Goal: Find specific page/section: Find specific page/section

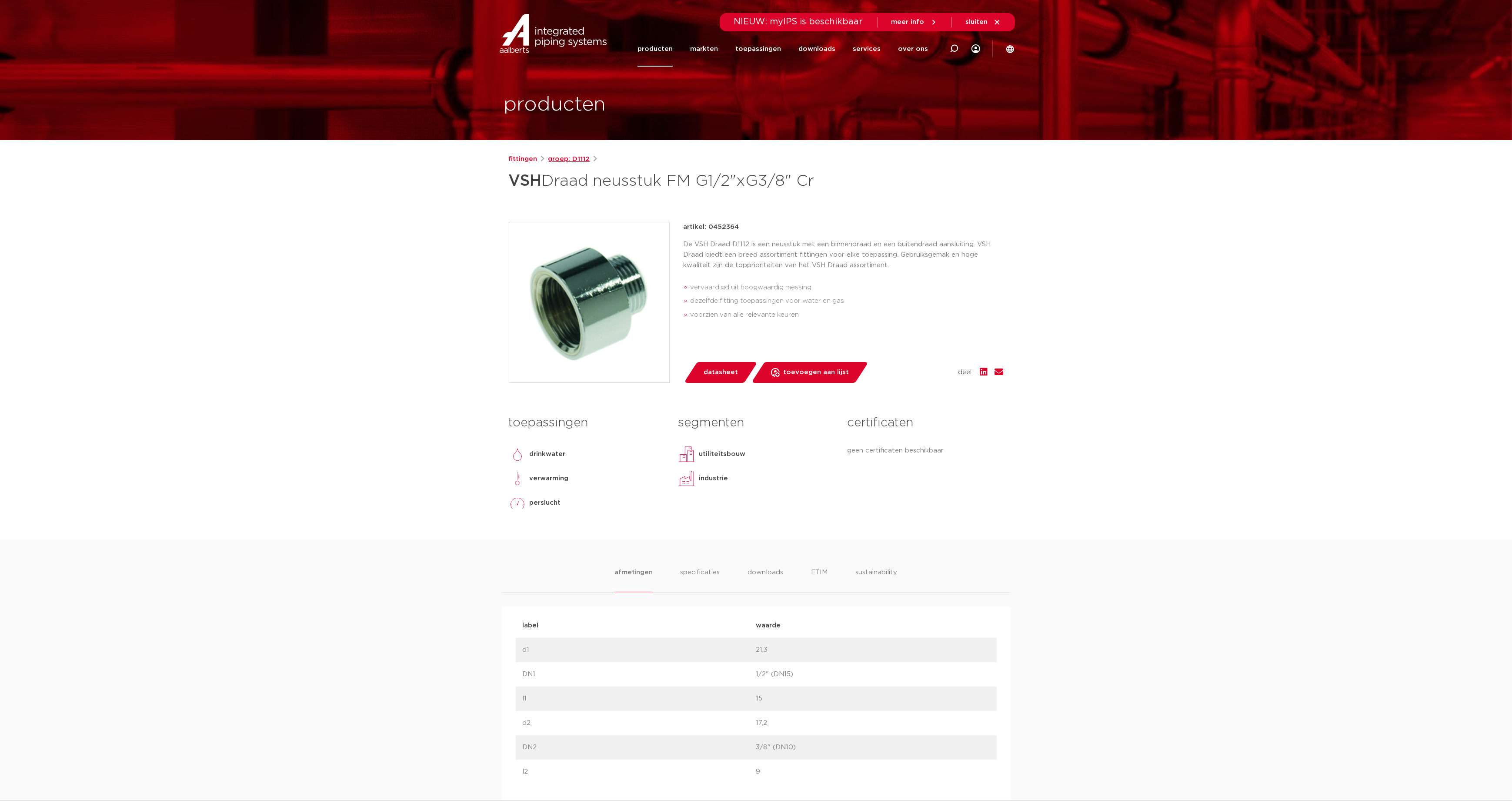
click at [563, 159] on link "groep: D1112" at bounding box center [569, 159] width 42 height 10
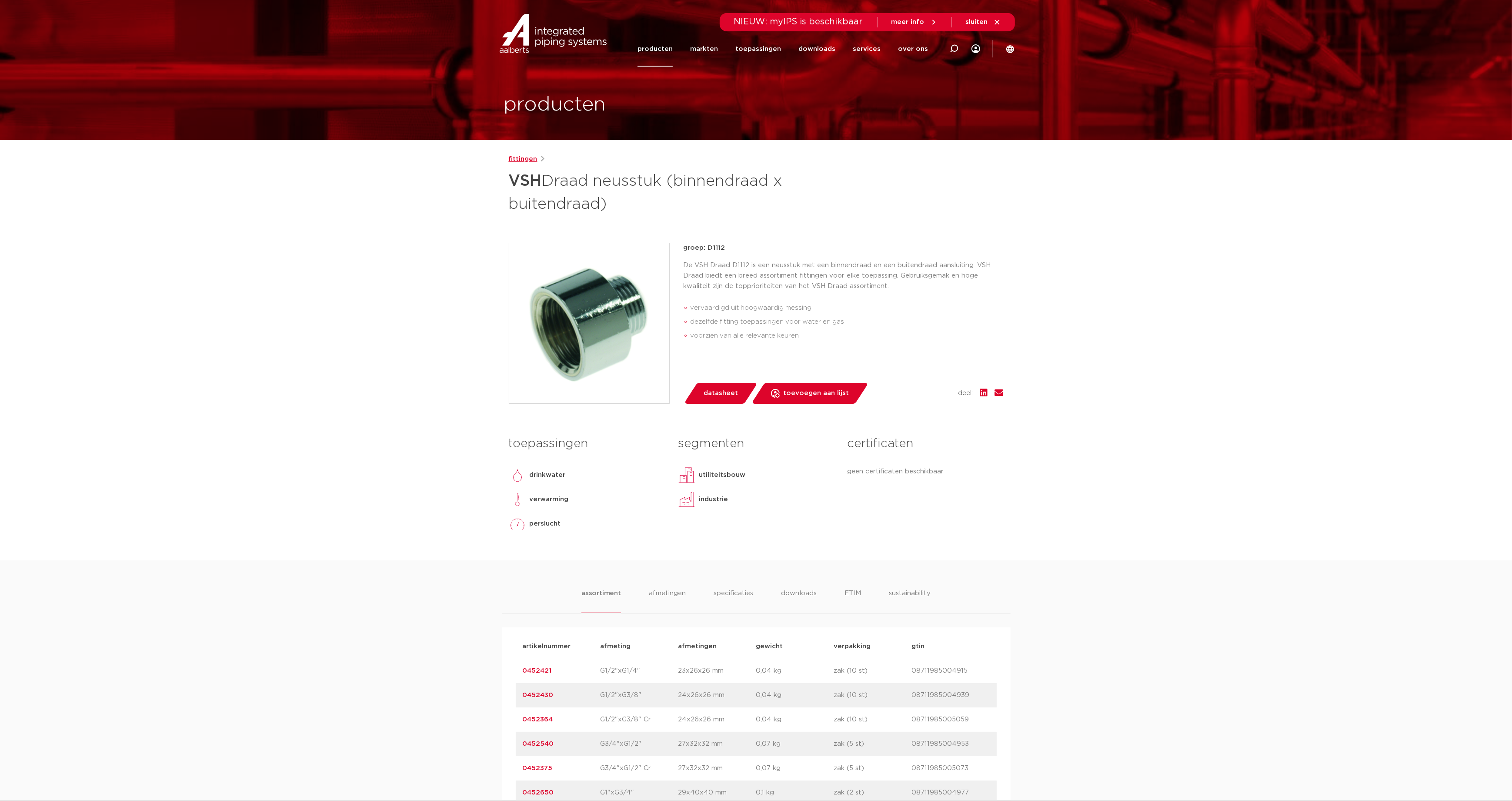
click at [514, 156] on link "fittingen" at bounding box center [523, 159] width 29 height 10
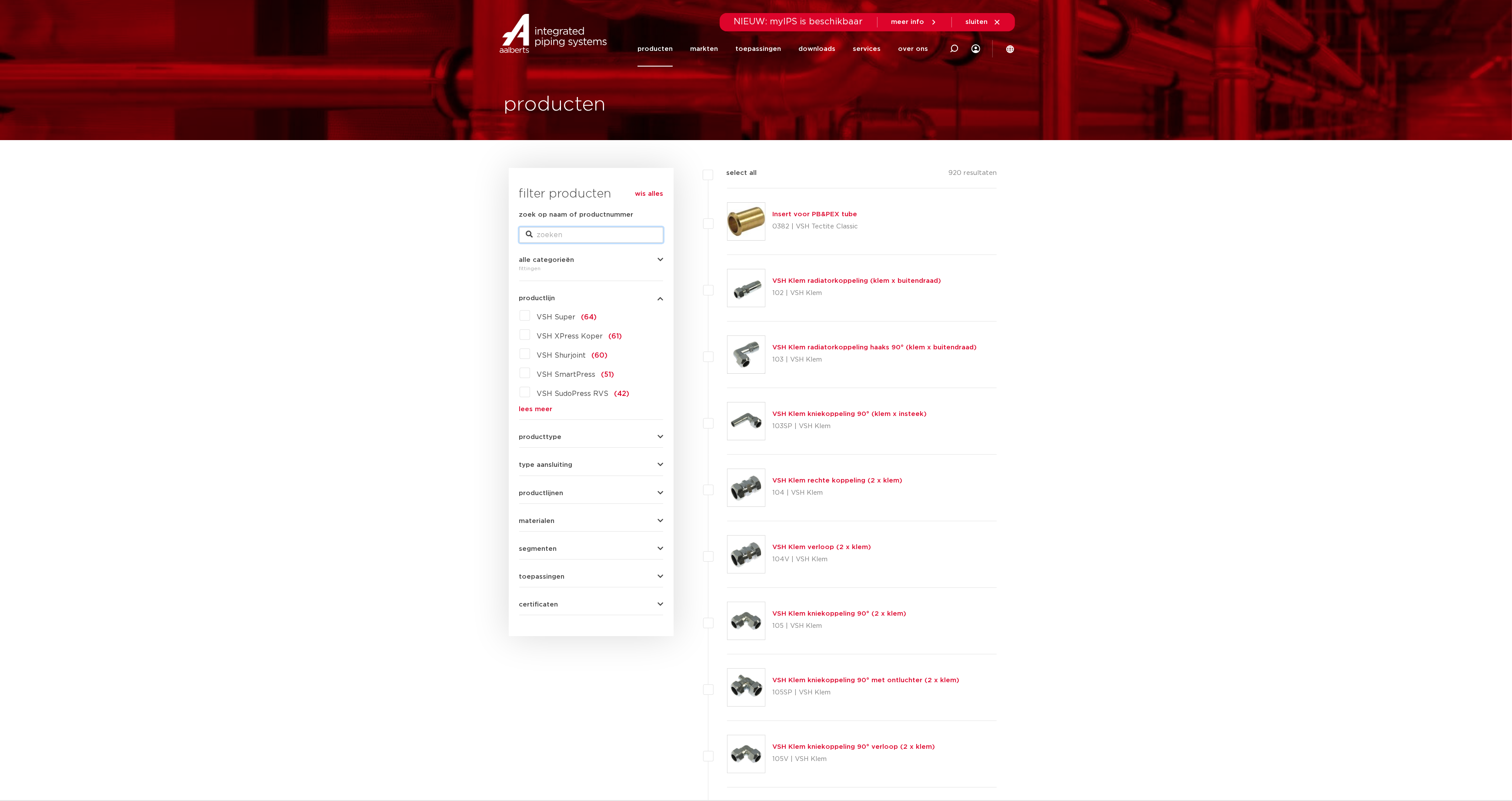
click at [542, 235] on input "zoek op naam of productnummer" at bounding box center [591, 235] width 144 height 16
type input "neusstuk"
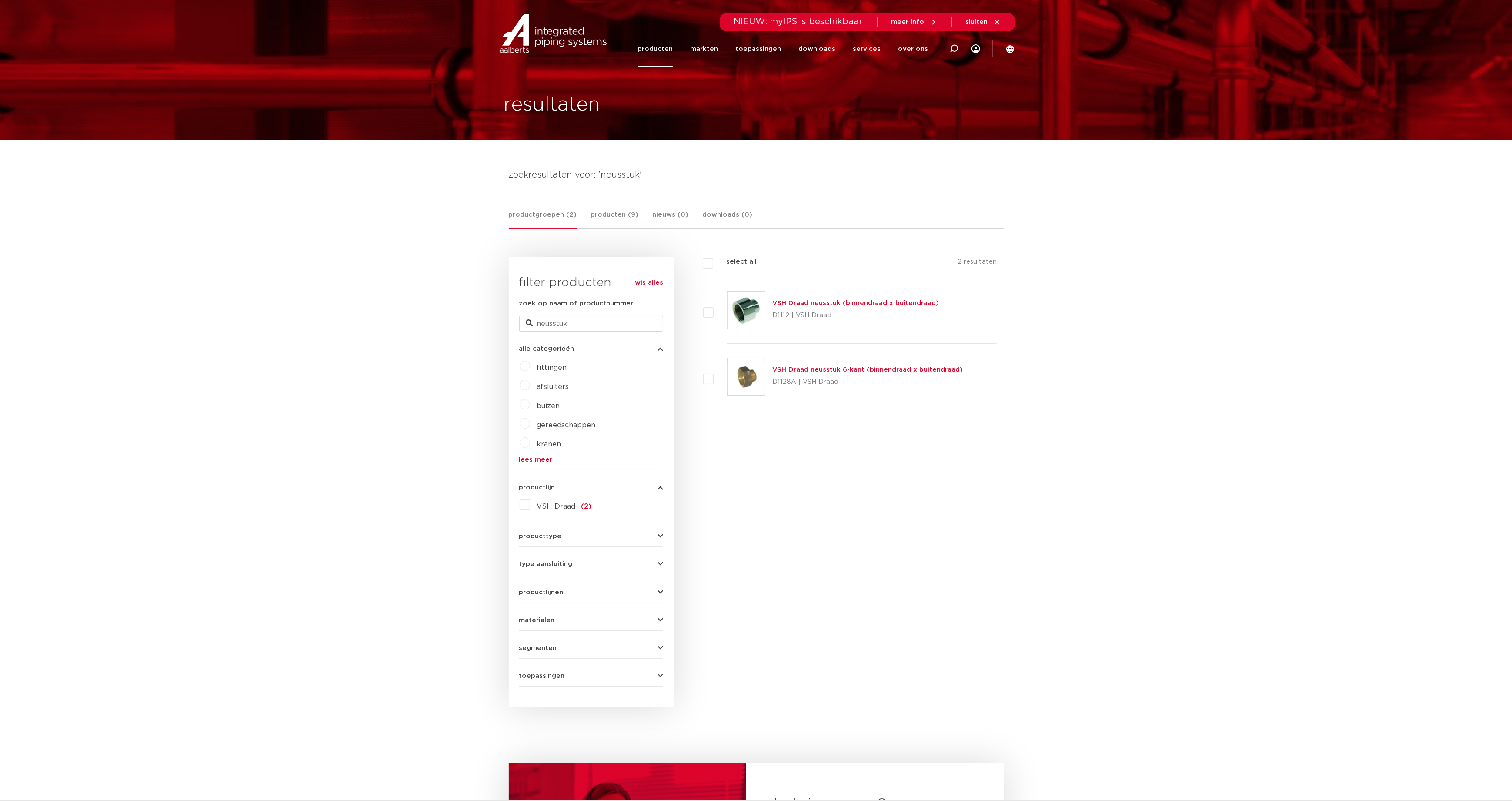
click at [796, 301] on link "VSH Draad neusstuk (binnendraad x buitendraad)" at bounding box center [855, 303] width 167 height 7
